Goal: Task Accomplishment & Management: Manage account settings

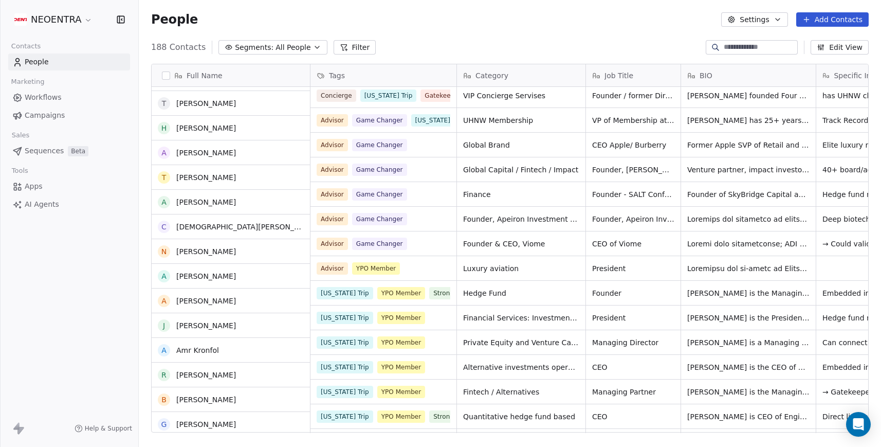
scroll to position [300, 0]
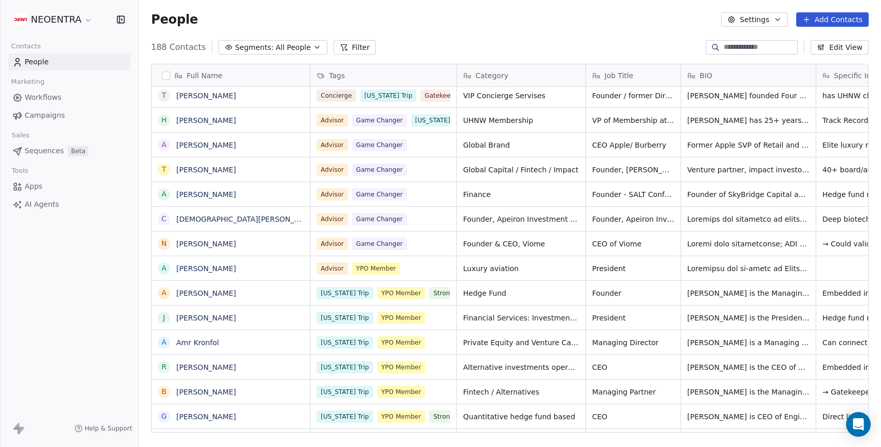
click at [304, 46] on button "Segments: All People" at bounding box center [273, 47] width 109 height 14
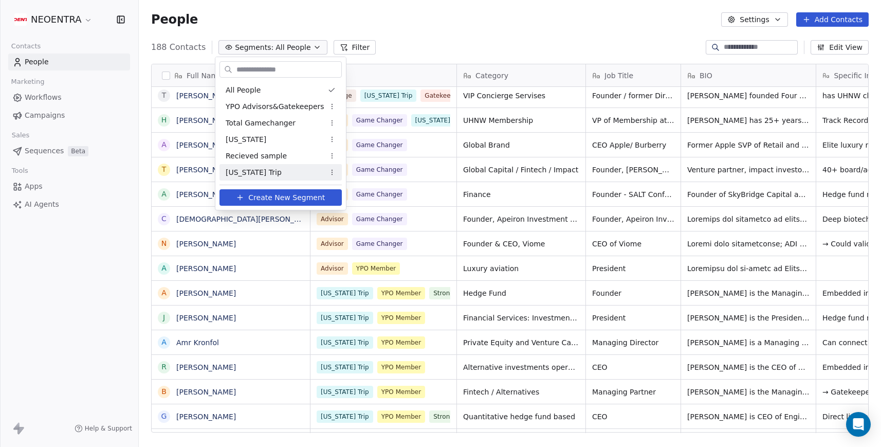
click at [275, 172] on div "[US_STATE] Trip" at bounding box center [281, 172] width 122 height 16
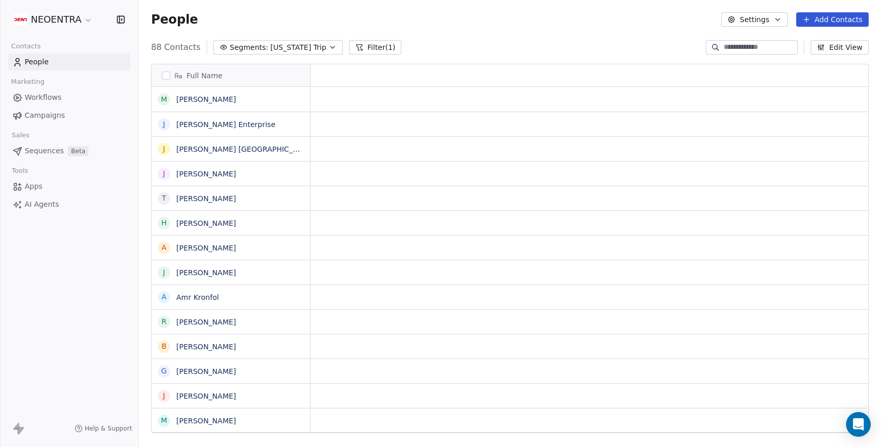
scroll to position [393, 743]
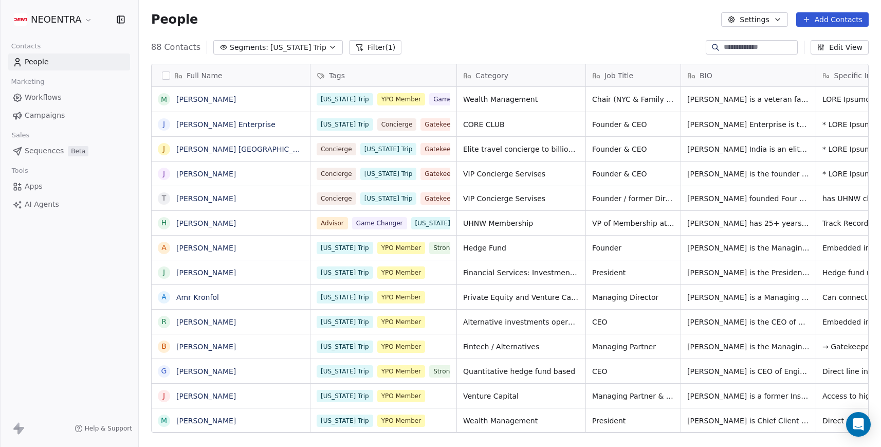
click at [472, 41] on div "88 Contacts Segments: [US_STATE] Trip Filter (1) Edit View" at bounding box center [510, 47] width 743 height 16
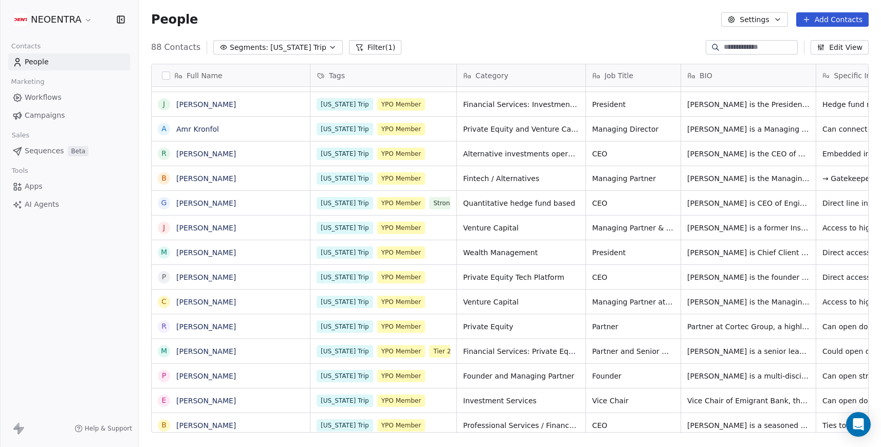
scroll to position [0, 0]
click at [758, 23] on button "Settings" at bounding box center [754, 19] width 66 height 14
click at [773, 90] on div "Export" at bounding box center [754, 91] width 48 height 16
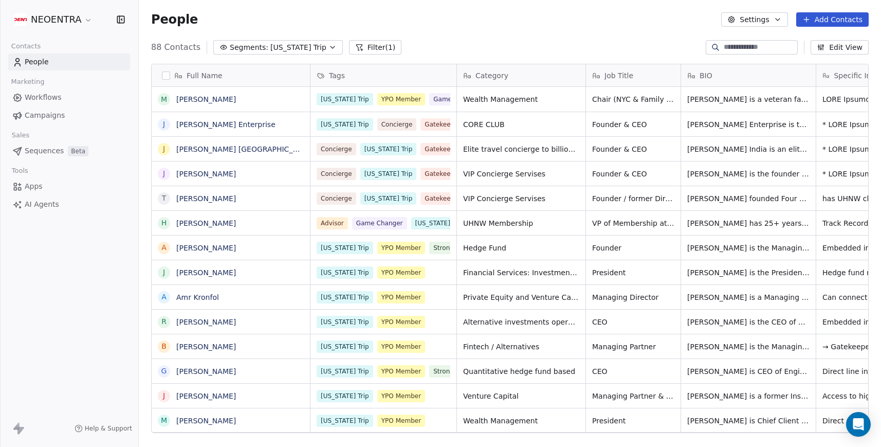
scroll to position [393, 743]
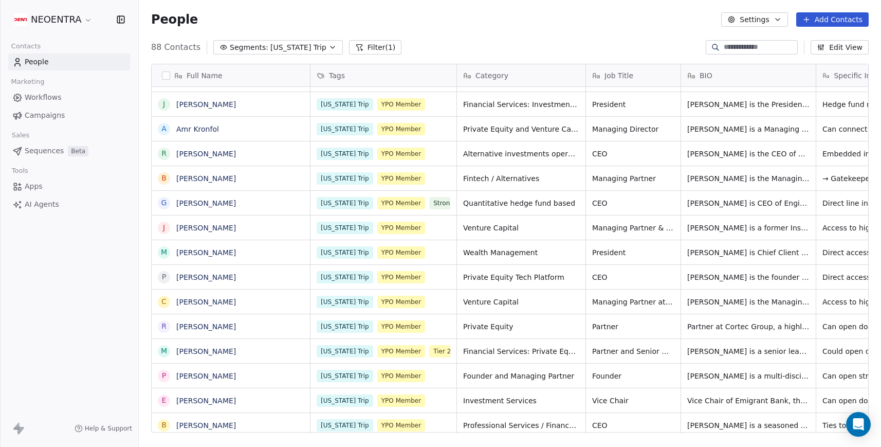
click at [760, 19] on button "Settings" at bounding box center [754, 19] width 66 height 14
click at [668, 34] on html "NEOENTRA Contacts People Marketing Workflows Campaigns Sales Sequences Beta Too…" at bounding box center [440, 223] width 881 height 447
click at [770, 17] on button "Settings" at bounding box center [754, 19] width 66 height 14
click at [768, 89] on span "Export" at bounding box center [760, 91] width 24 height 11
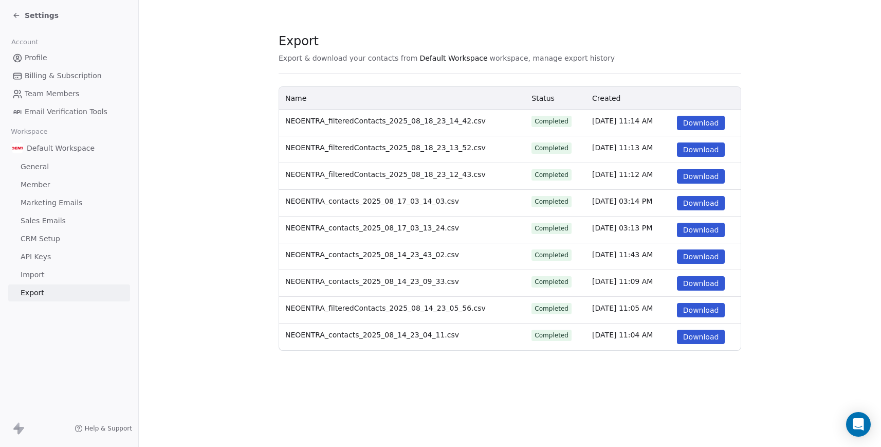
click at [460, 58] on span "Default Workspace" at bounding box center [454, 58] width 68 height 10
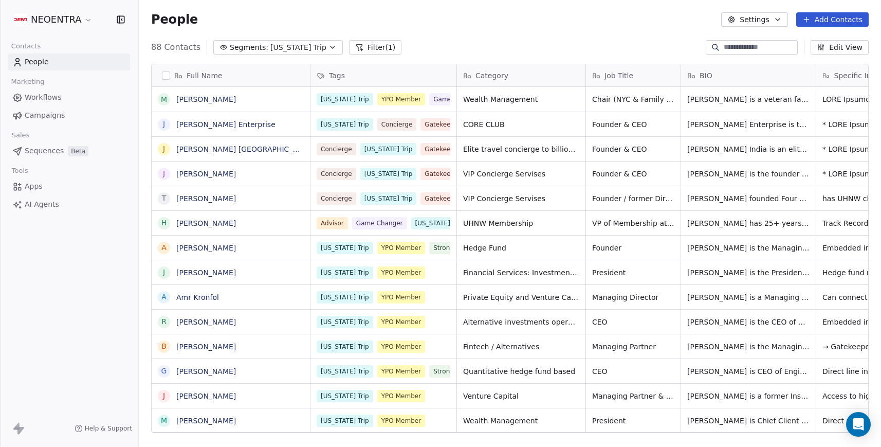
scroll to position [393, 743]
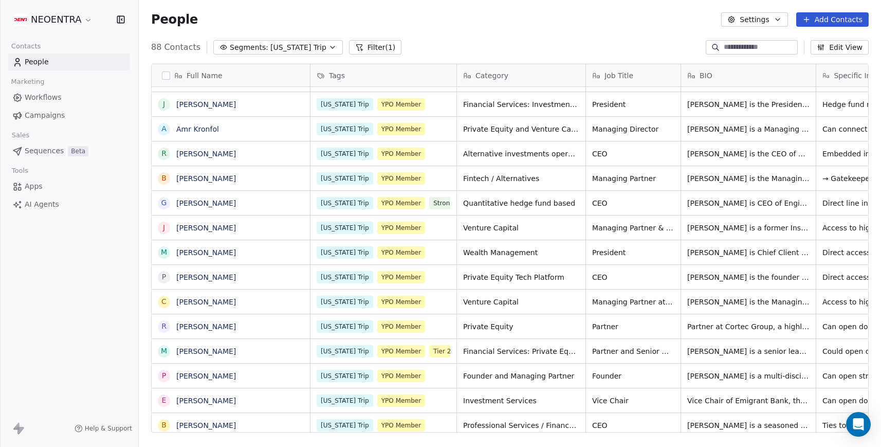
click at [675, 46] on div "88 Contacts Segments: [US_STATE] Trip Filter (1) Edit View" at bounding box center [510, 47] width 743 height 16
click at [631, 34] on div "People Settings Add Contacts" at bounding box center [510, 19] width 743 height 39
click at [364, 45] on button "Filter (1)" at bounding box center [375, 47] width 53 height 14
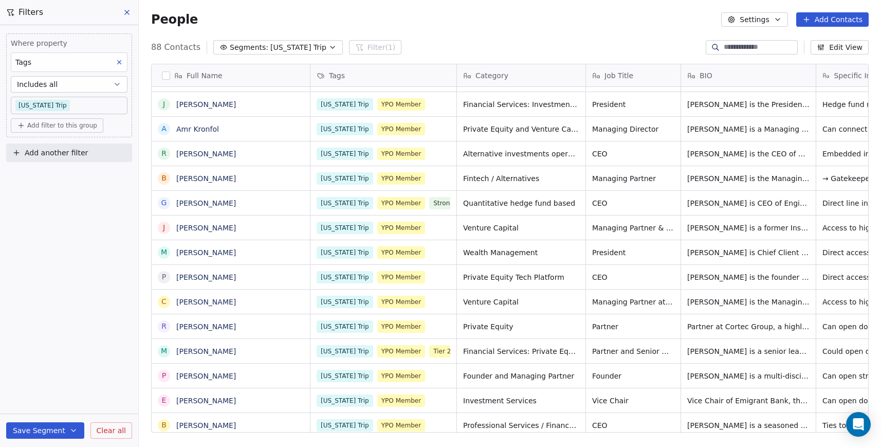
click at [171, 75] on div "Full Name" at bounding box center [230, 75] width 144 height 10
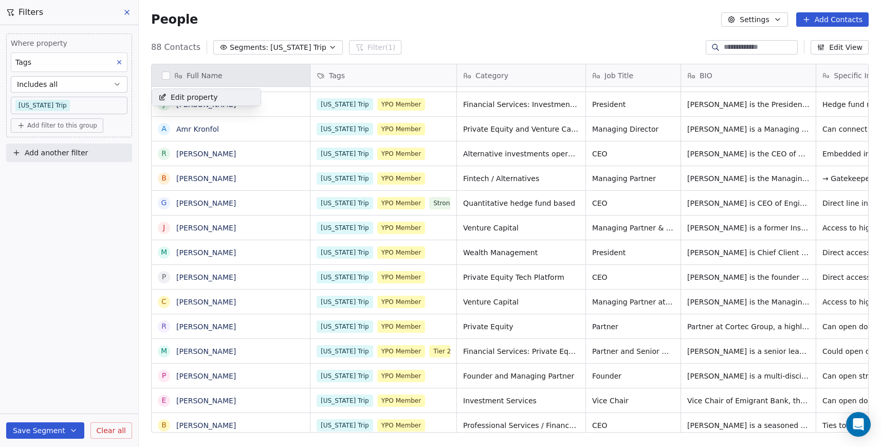
click at [164, 74] on html "NEOENTRA Contacts People Marketing Workflows Campaigns Sales Sequences Beta Too…" at bounding box center [440, 223] width 881 height 447
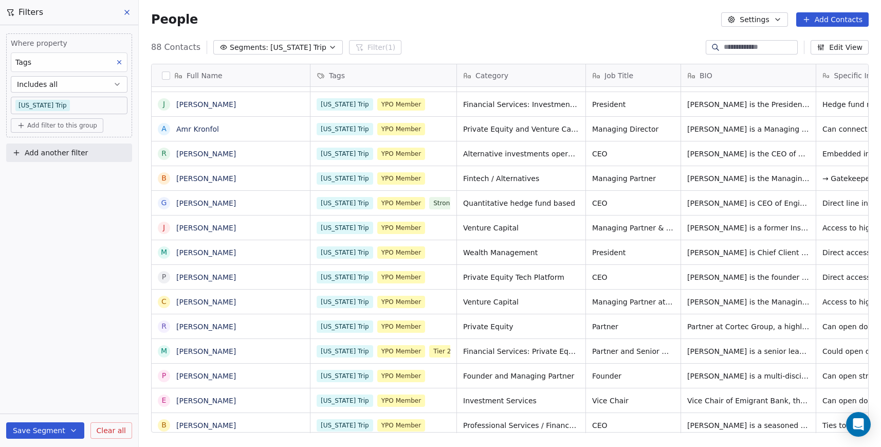
click at [164, 74] on button "button" at bounding box center [166, 75] width 8 height 8
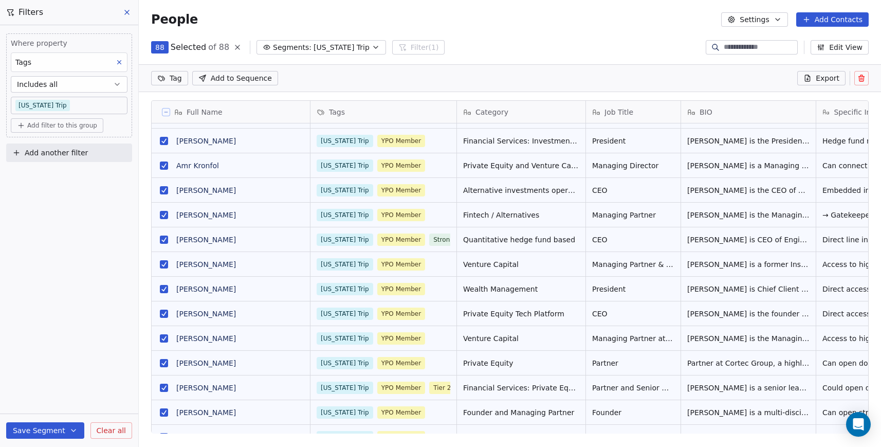
click at [759, 16] on button "Settings" at bounding box center [754, 19] width 66 height 14
click at [834, 68] on html "NEOENTRA Contacts People Marketing Workflows Campaigns Sales Sequences Beta Too…" at bounding box center [440, 223] width 881 height 447
click at [830, 79] on span "Export" at bounding box center [828, 78] width 24 height 10
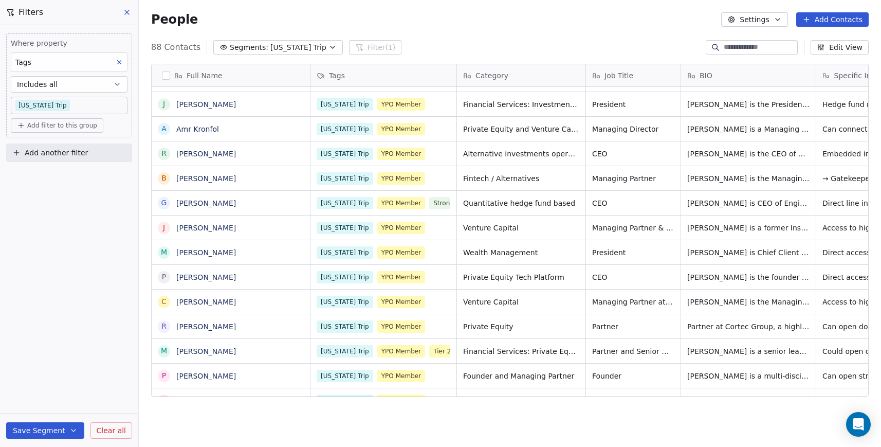
scroll to position [393, 743]
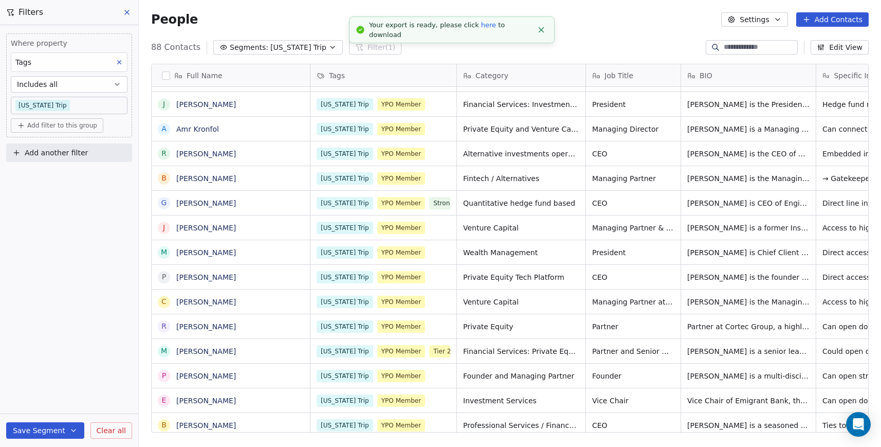
click at [481, 29] on link "here" at bounding box center [488, 25] width 15 height 8
click at [629, 43] on div "88 Contacts Segments: [US_STATE] Trip Filter (1) Edit View" at bounding box center [510, 47] width 743 height 16
click at [546, 27] on icon "Close toast" at bounding box center [541, 29] width 9 height 9
click at [311, 49] on span "[US_STATE] Trip" at bounding box center [298, 47] width 56 height 11
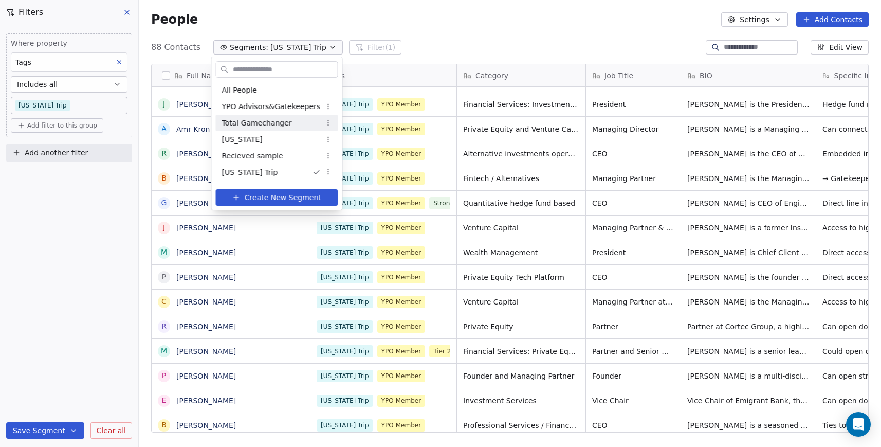
click at [280, 122] on span "Total Gamechanger" at bounding box center [257, 123] width 70 height 11
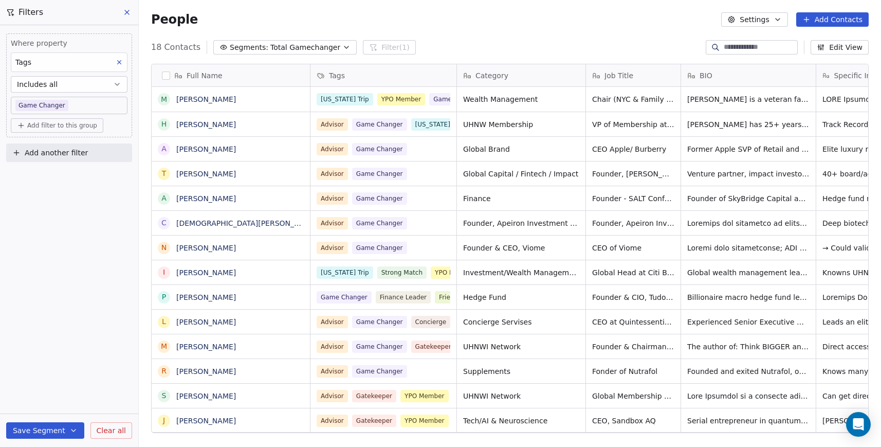
click at [168, 71] on button "button" at bounding box center [166, 75] width 8 height 8
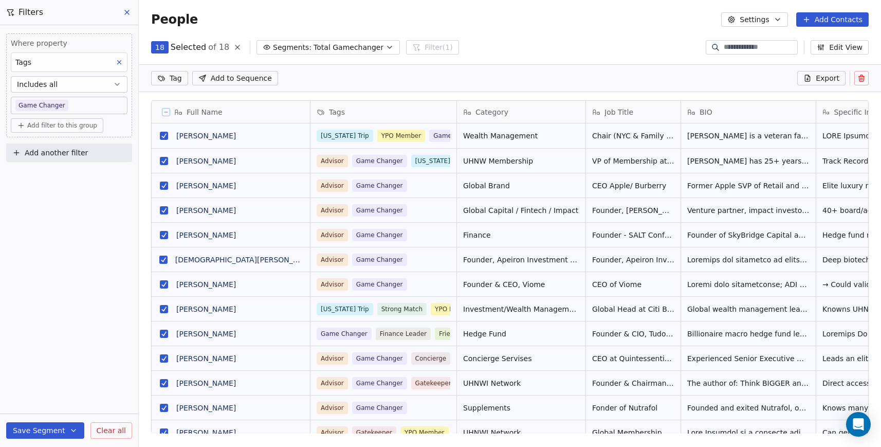
scroll to position [357, 743]
click at [825, 75] on span "Export" at bounding box center [828, 78] width 24 height 10
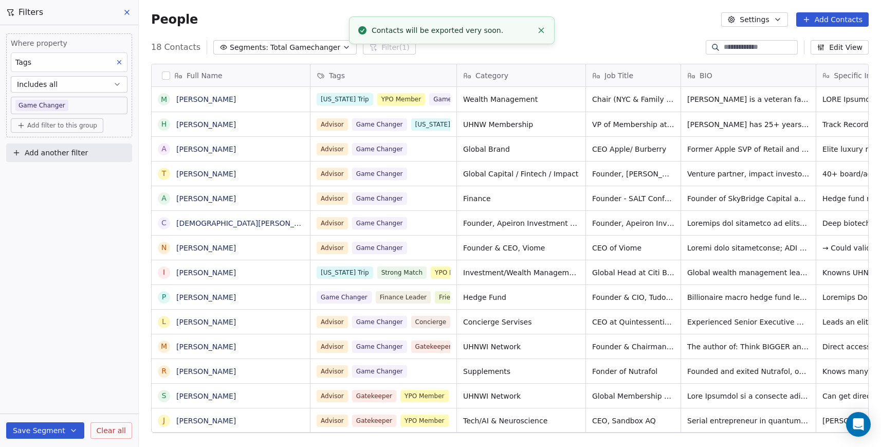
scroll to position [393, 743]
click at [481, 29] on link "here" at bounding box center [488, 25] width 15 height 8
